Goal: Information Seeking & Learning: Learn about a topic

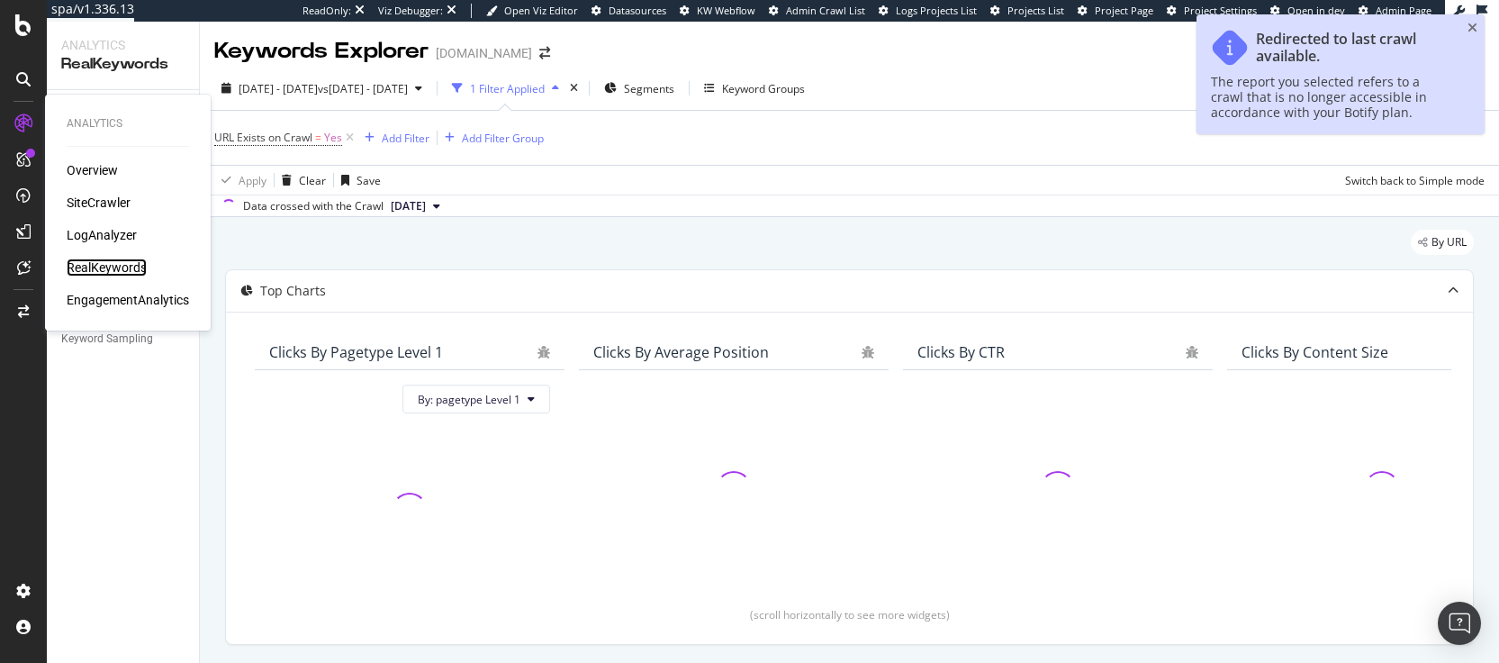
click at [109, 272] on div "RealKeywords" at bounding box center [107, 267] width 80 height 18
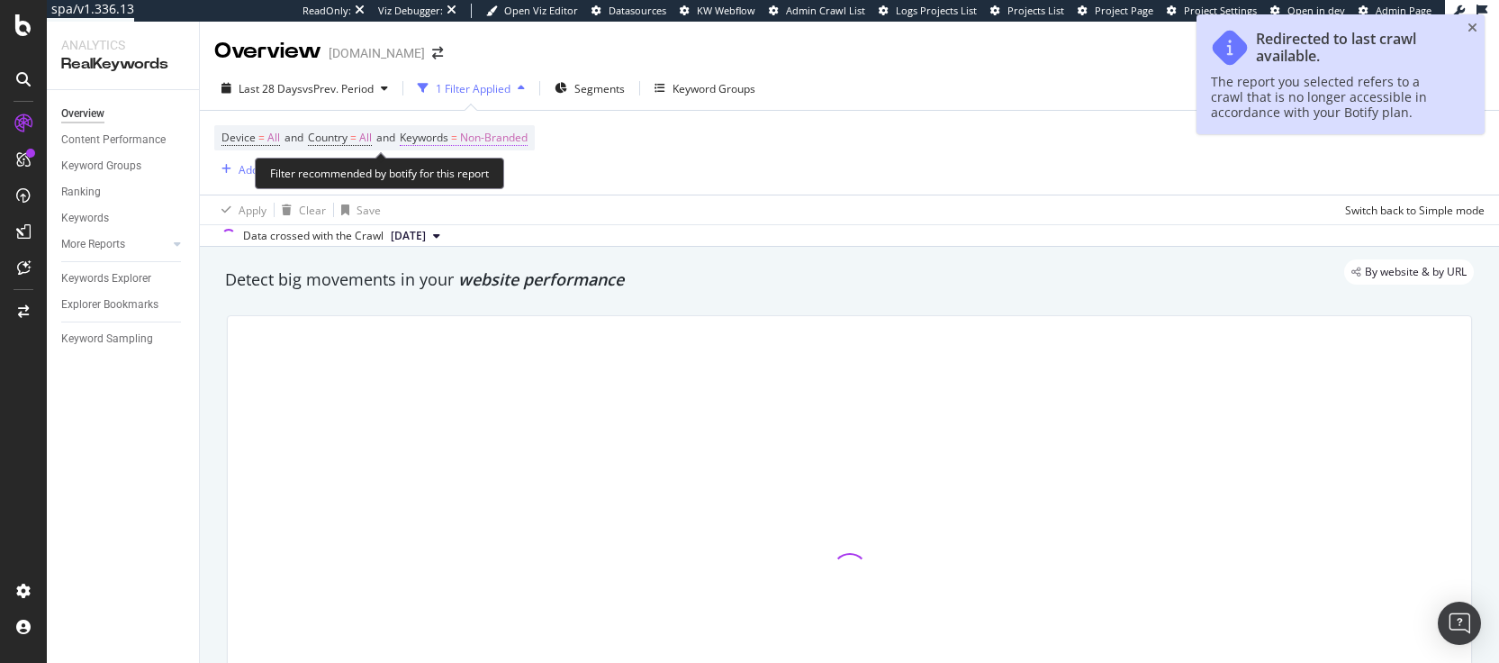
click at [478, 147] on span "Non-Branded" at bounding box center [494, 137] width 68 height 25
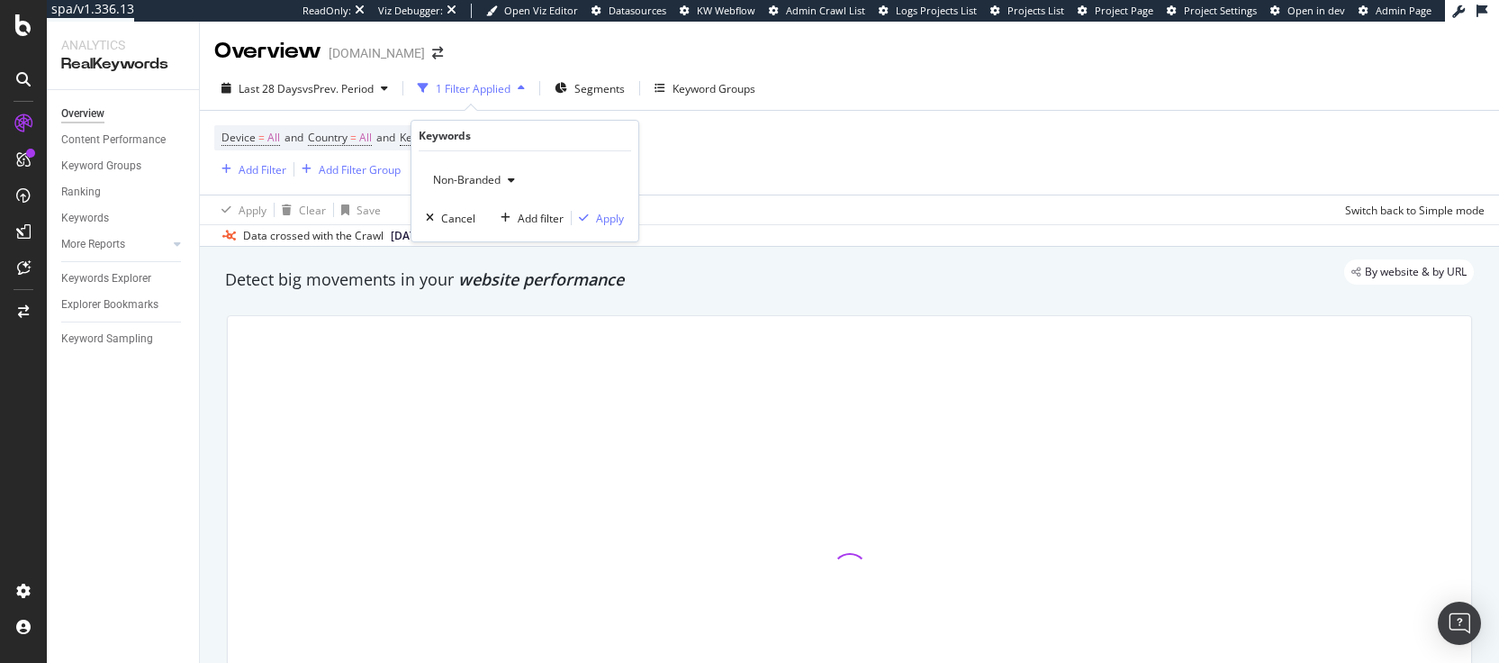
click at [448, 170] on div "Non-Branded" at bounding box center [474, 180] width 96 height 27
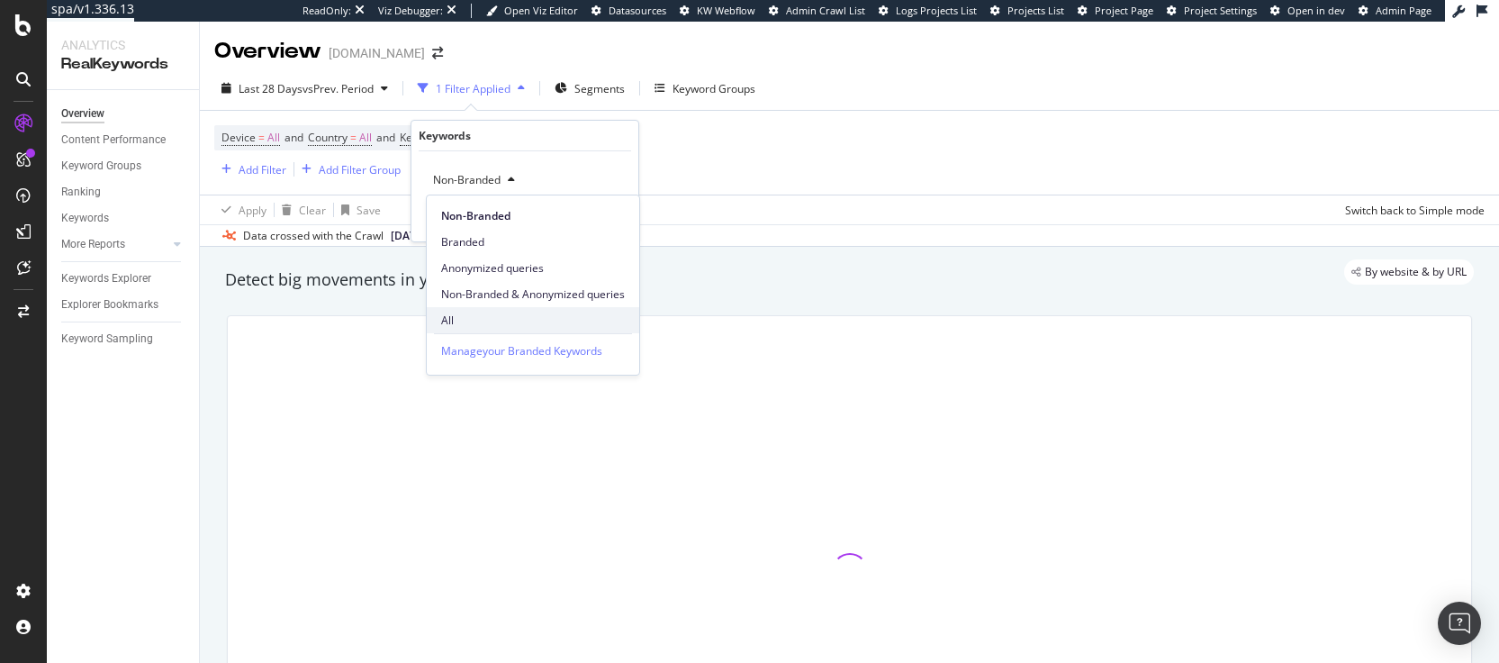
click at [457, 324] on span "All" at bounding box center [533, 320] width 184 height 16
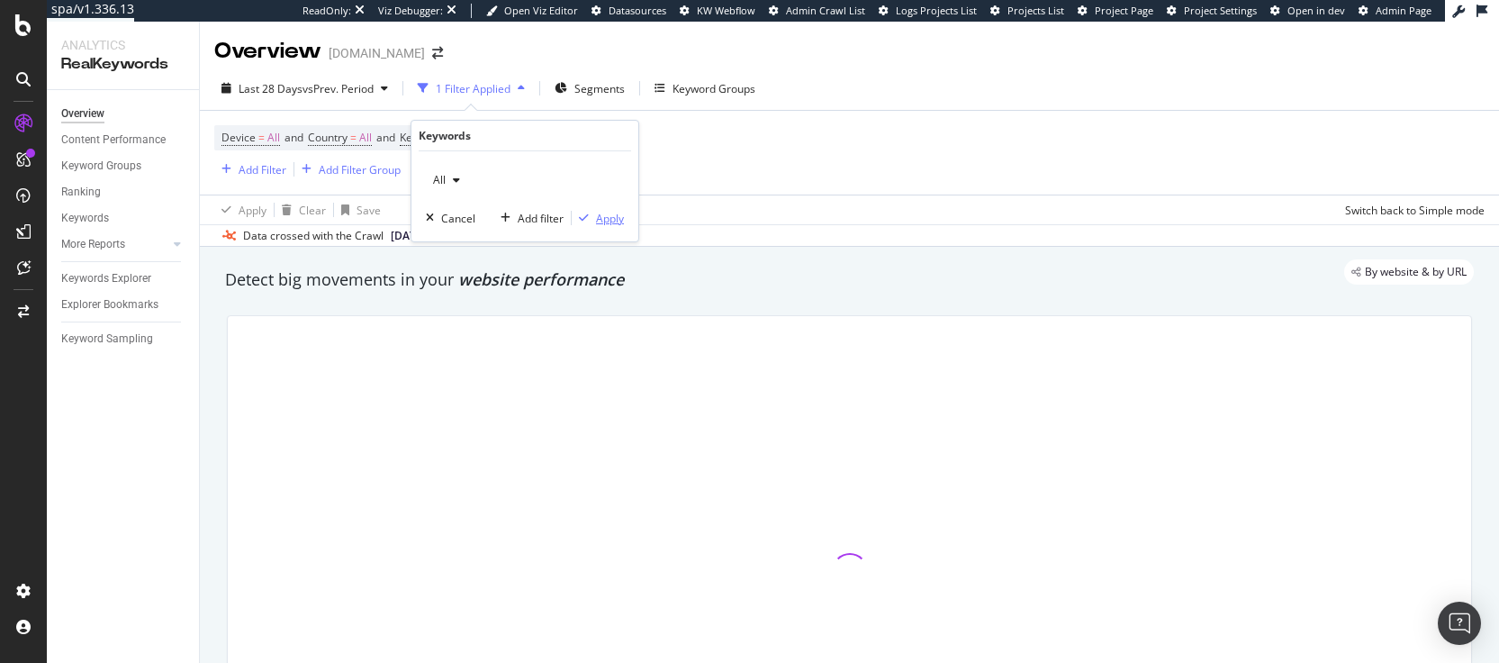
click at [596, 215] on div "Apply" at bounding box center [610, 218] width 28 height 15
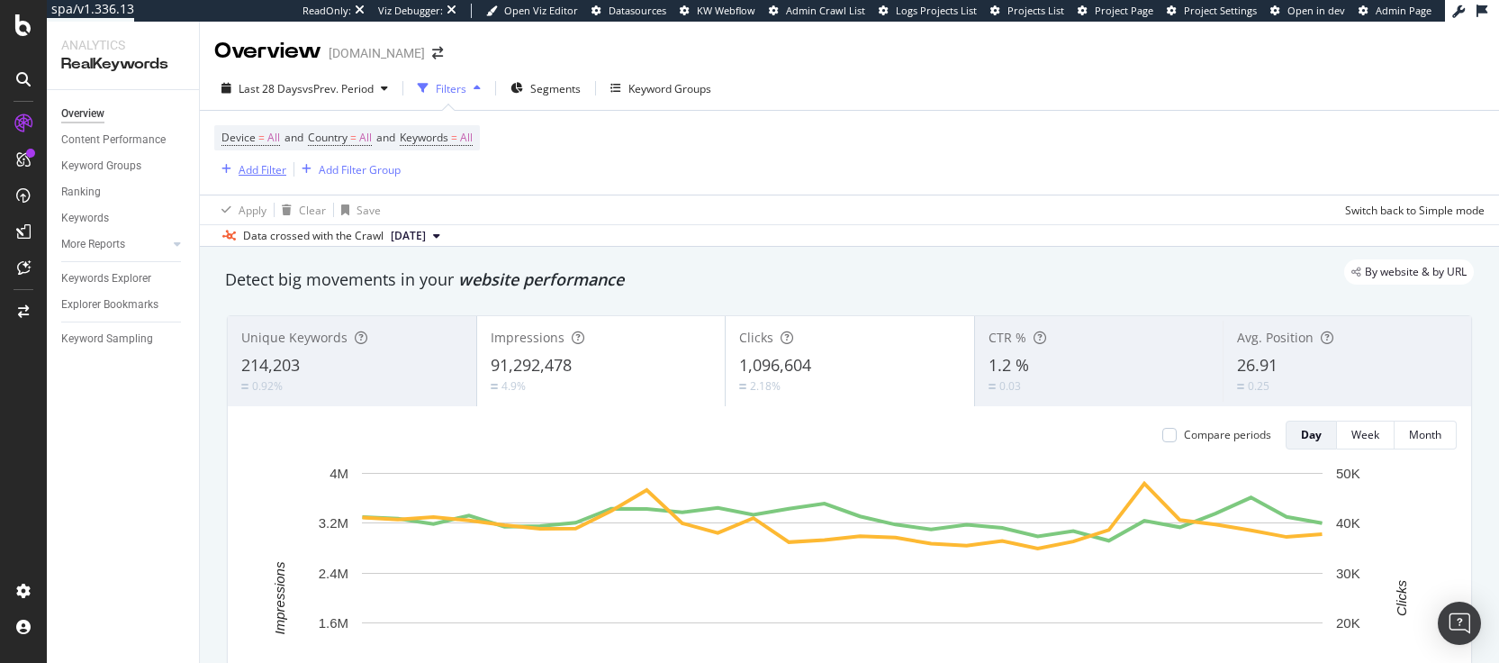
click at [262, 166] on div "Add Filter" at bounding box center [263, 169] width 48 height 15
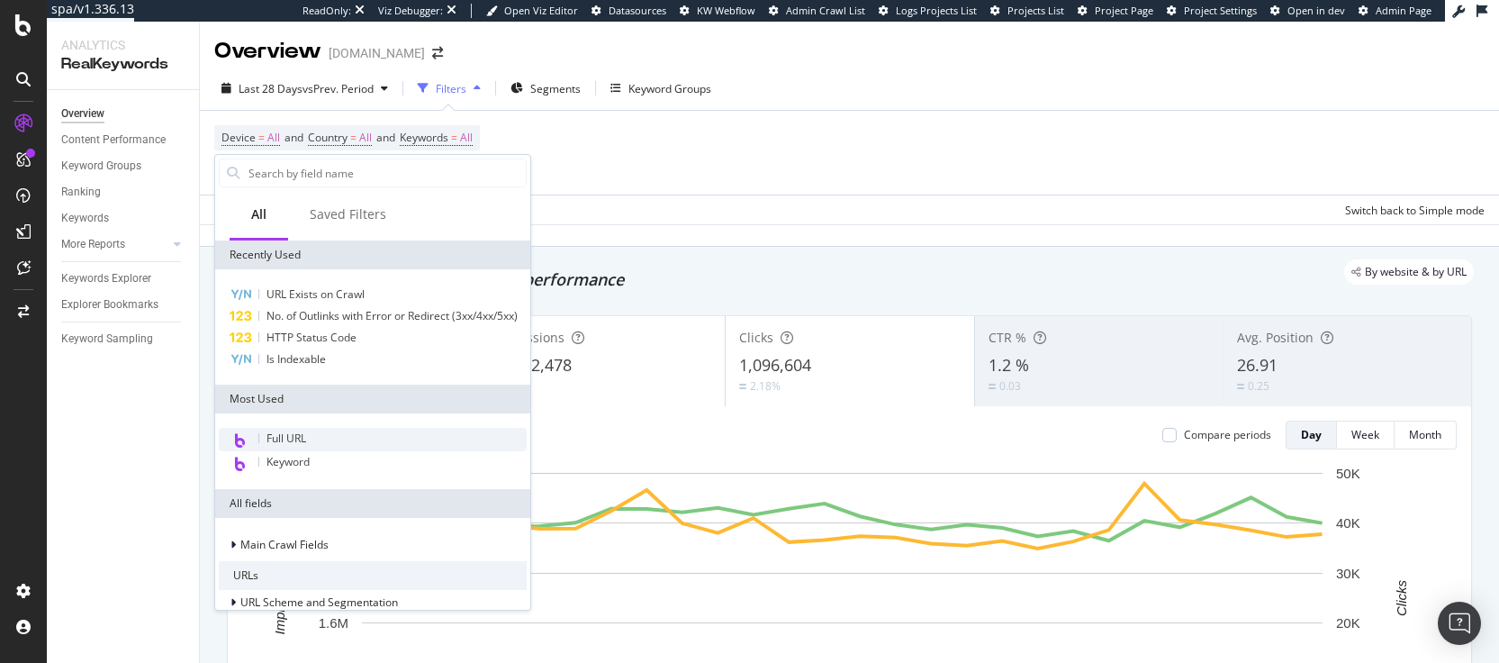
click at [308, 448] on div "Full URL" at bounding box center [373, 439] width 308 height 23
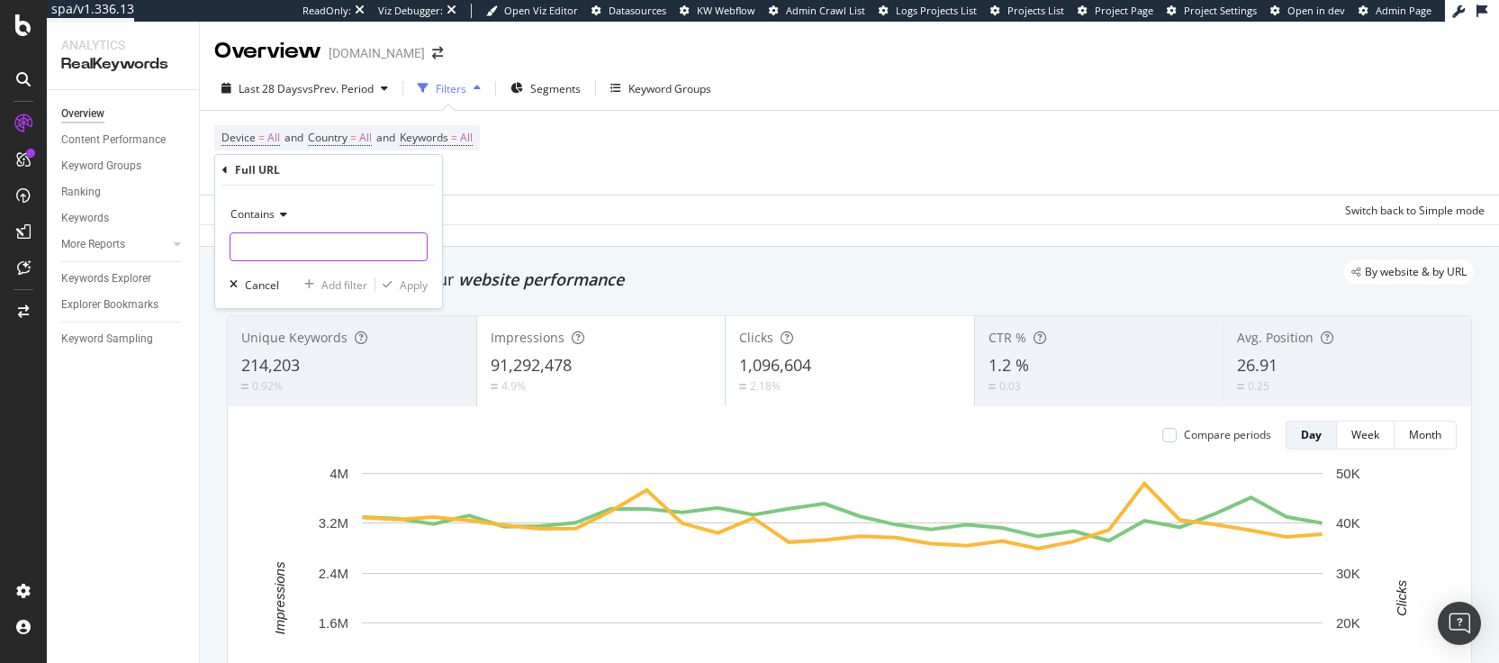
click at [283, 241] on input "text" at bounding box center [328, 246] width 196 height 29
type input "familycolour"
click at [412, 281] on div "Apply" at bounding box center [414, 284] width 28 height 15
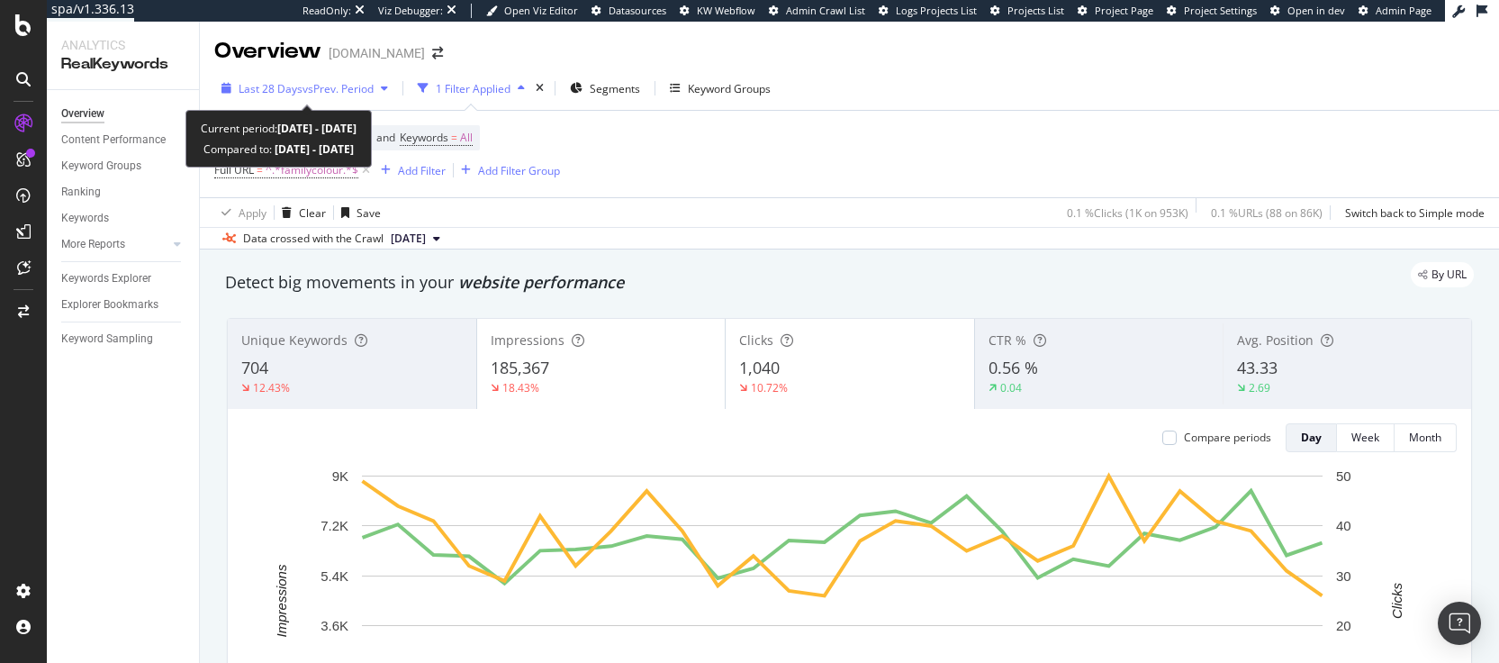
click at [359, 91] on span "vs Prev. Period" at bounding box center [337, 88] width 71 height 15
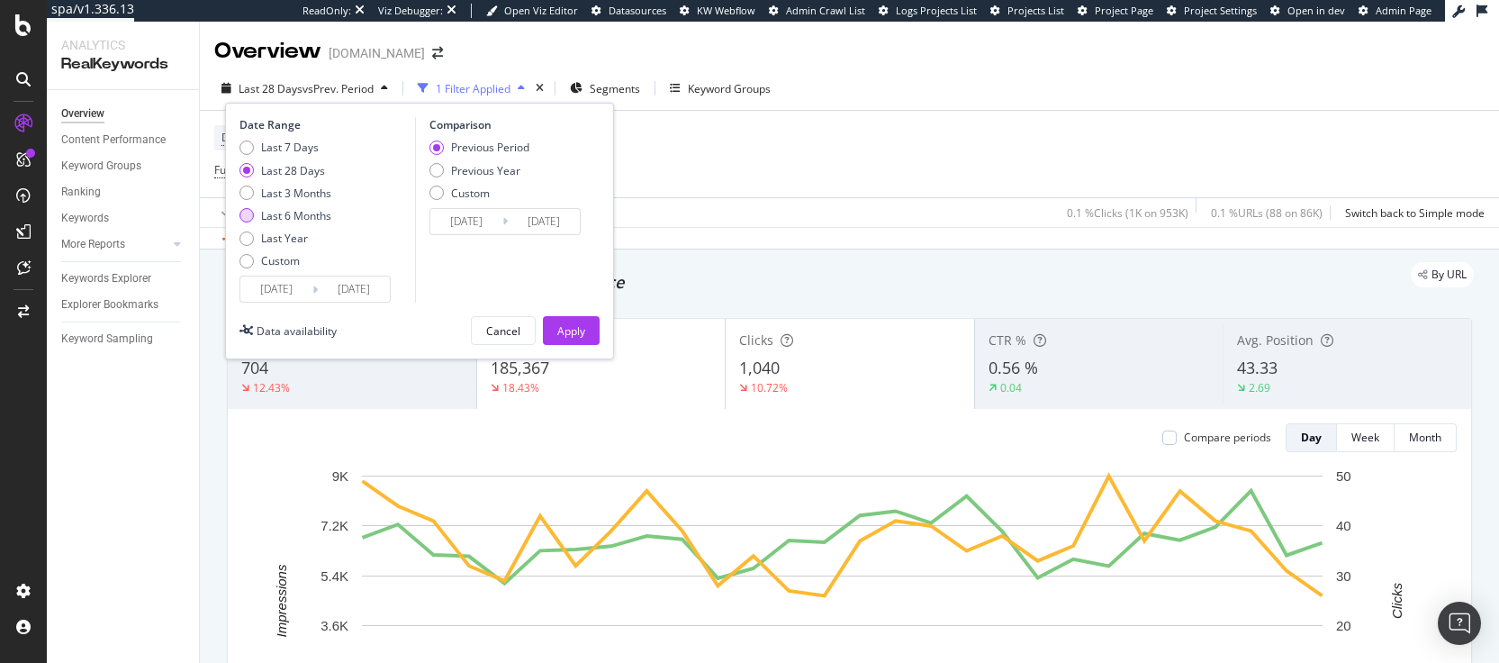
click at [302, 221] on div "Last 6 Months" at bounding box center [296, 215] width 70 height 15
type input "2025/02/24"
type input "2024/08/26"
type input "2025/02/23"
click at [575, 336] on div "Apply" at bounding box center [571, 330] width 28 height 15
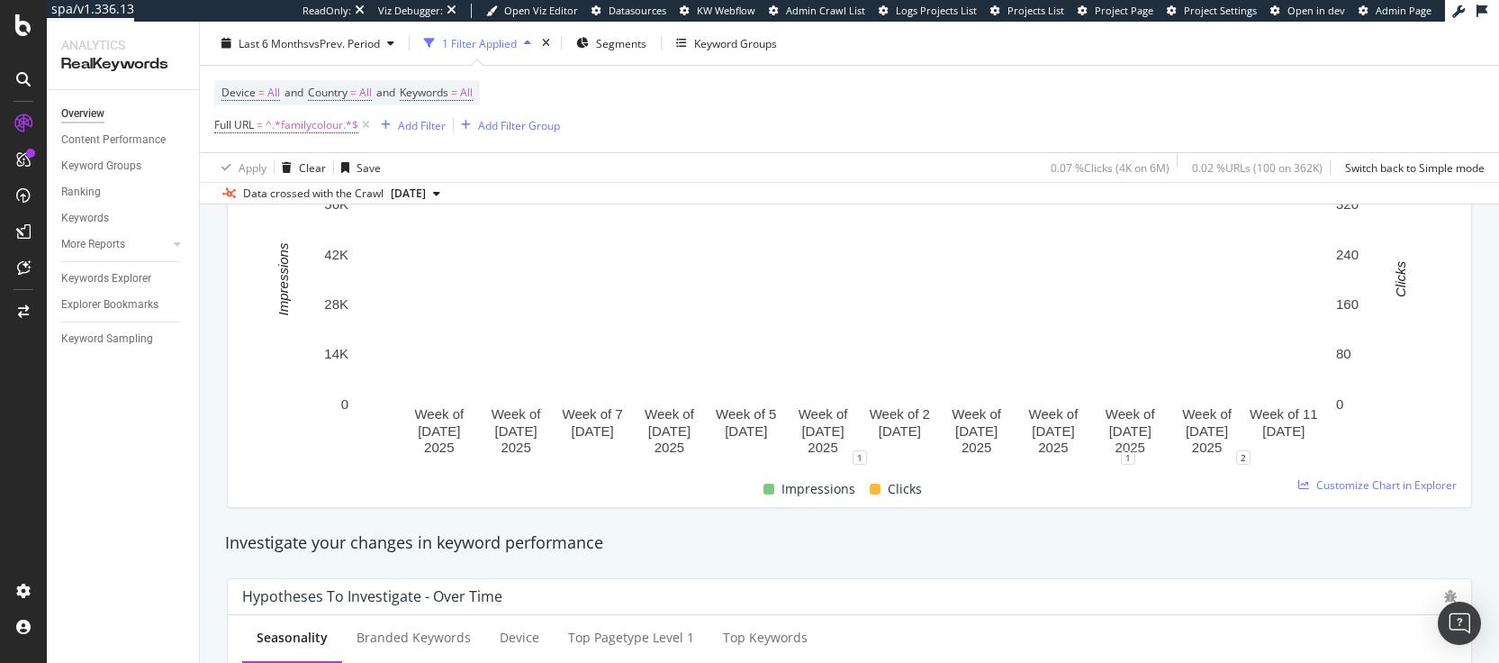
scroll to position [11, 0]
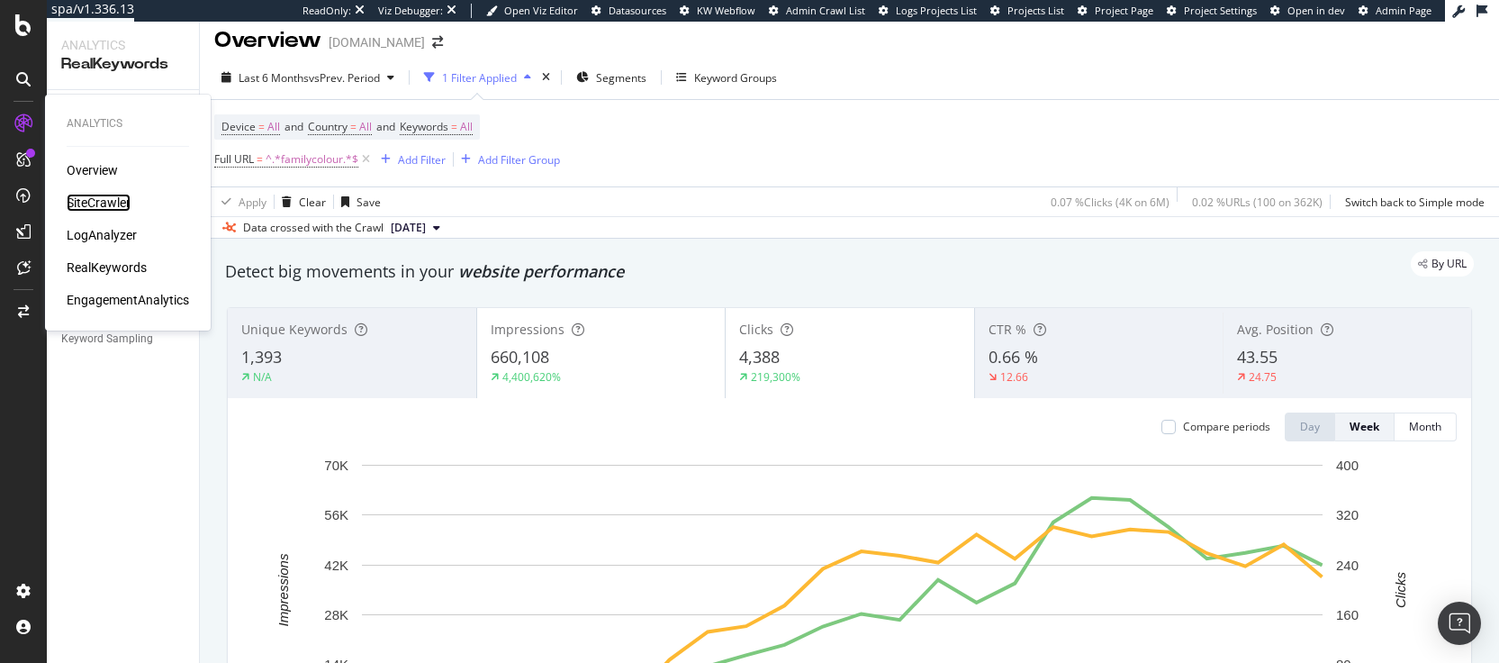
click at [96, 203] on div "SiteCrawler" at bounding box center [99, 203] width 64 height 18
